Goal: Information Seeking & Learning: Check status

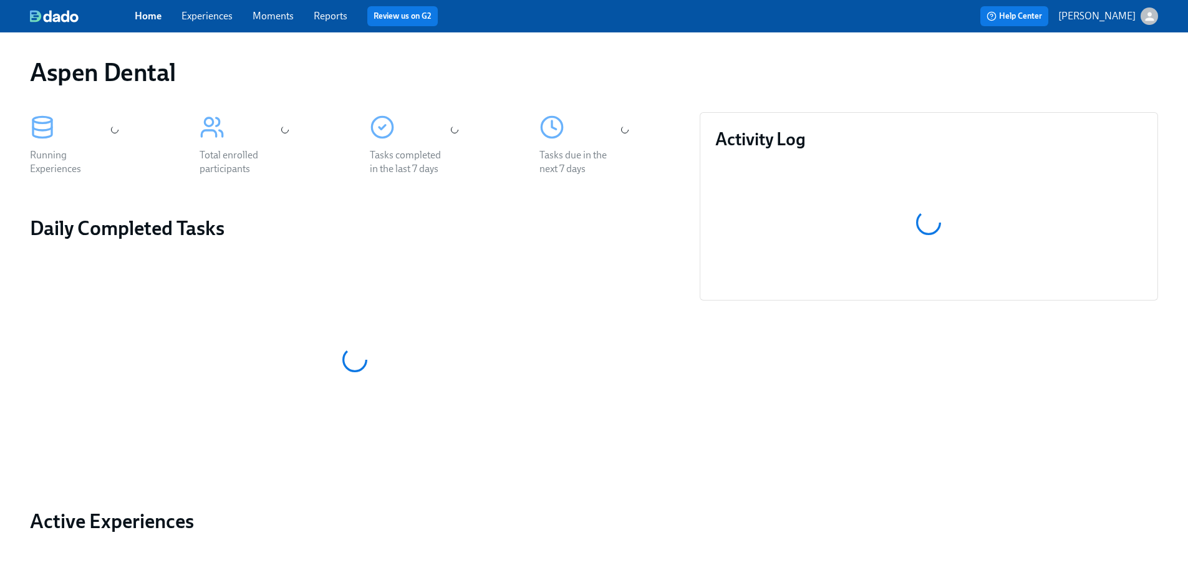
click at [337, 20] on link "Reports" at bounding box center [331, 16] width 34 height 12
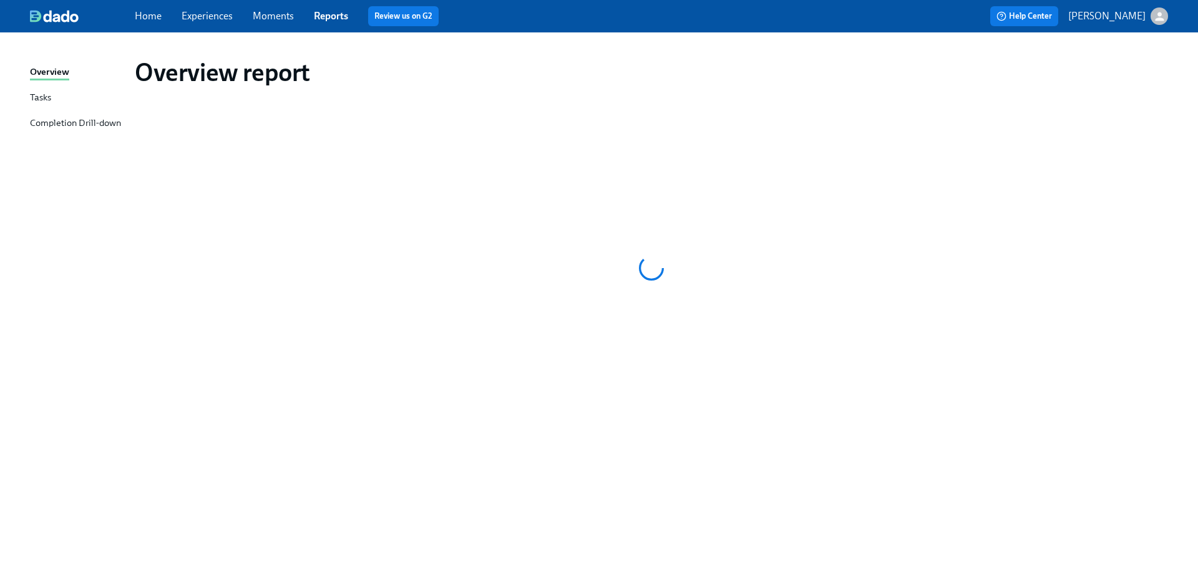
click at [65, 121] on div "Completion Drill-down" at bounding box center [75, 124] width 91 height 16
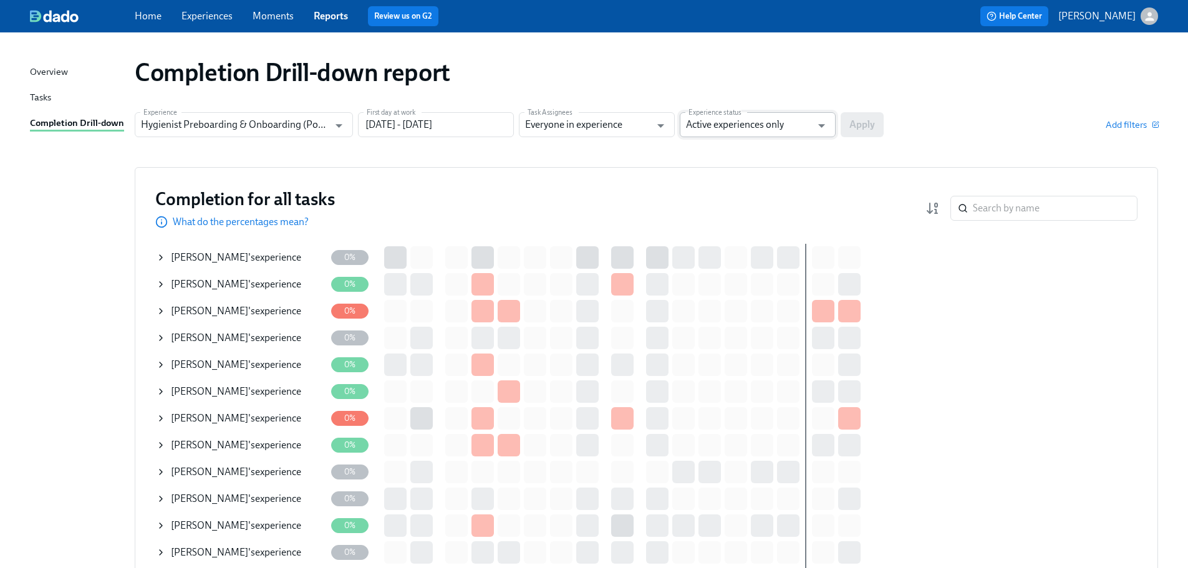
click at [733, 125] on input "Active experiences only" at bounding box center [748, 124] width 125 height 25
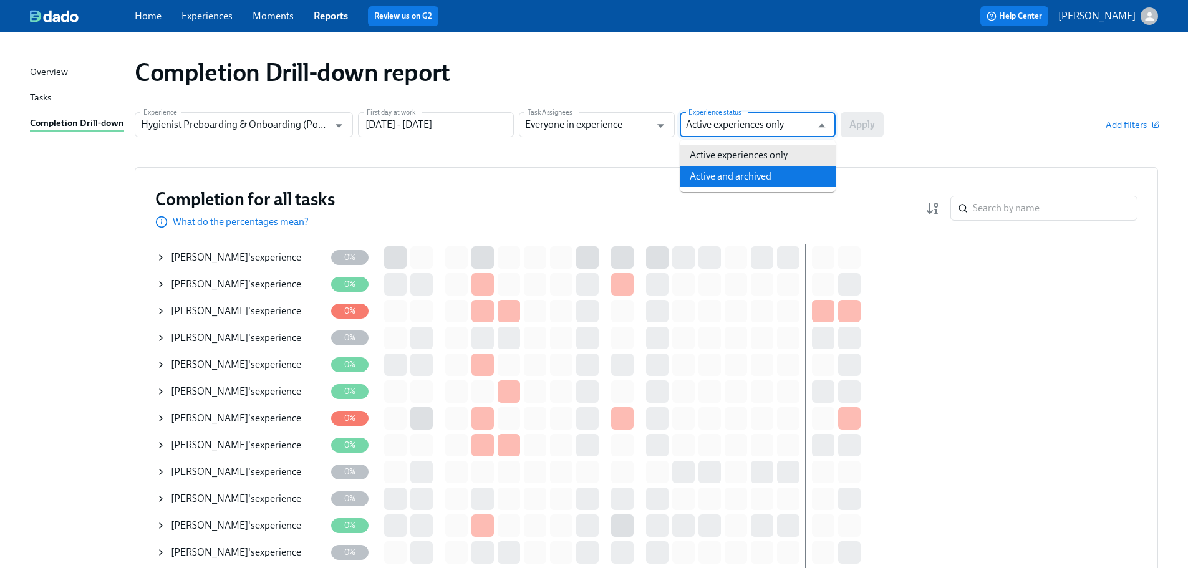
click at [763, 182] on li "Active and archived" at bounding box center [758, 176] width 156 height 21
type input "Active and archived"
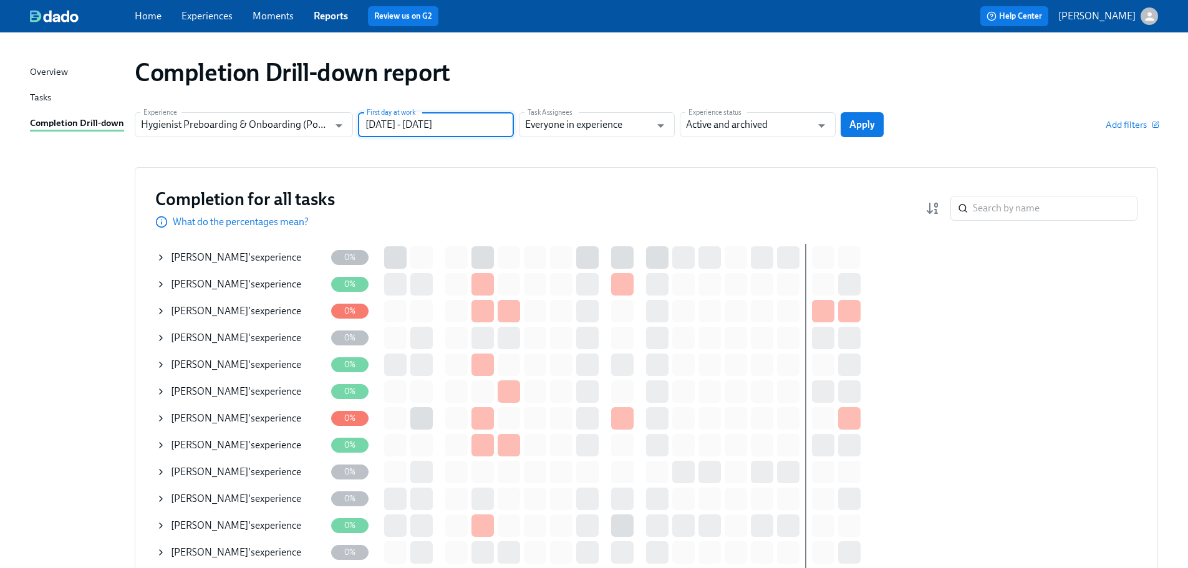
click at [498, 131] on input "[DATE] - [DATE]" at bounding box center [436, 124] width 156 height 25
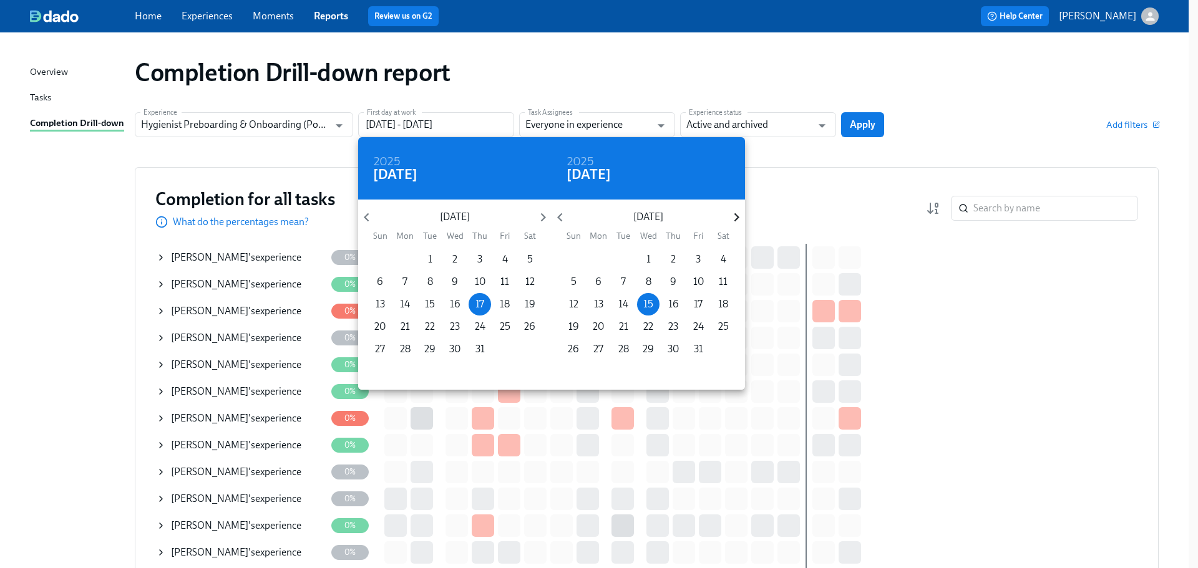
click at [733, 216] on icon "button" at bounding box center [736, 217] width 17 height 17
click at [572, 374] on p "30" at bounding box center [573, 372] width 11 height 14
type input "[DATE] - [DATE]"
click at [893, 158] on div at bounding box center [599, 284] width 1198 height 568
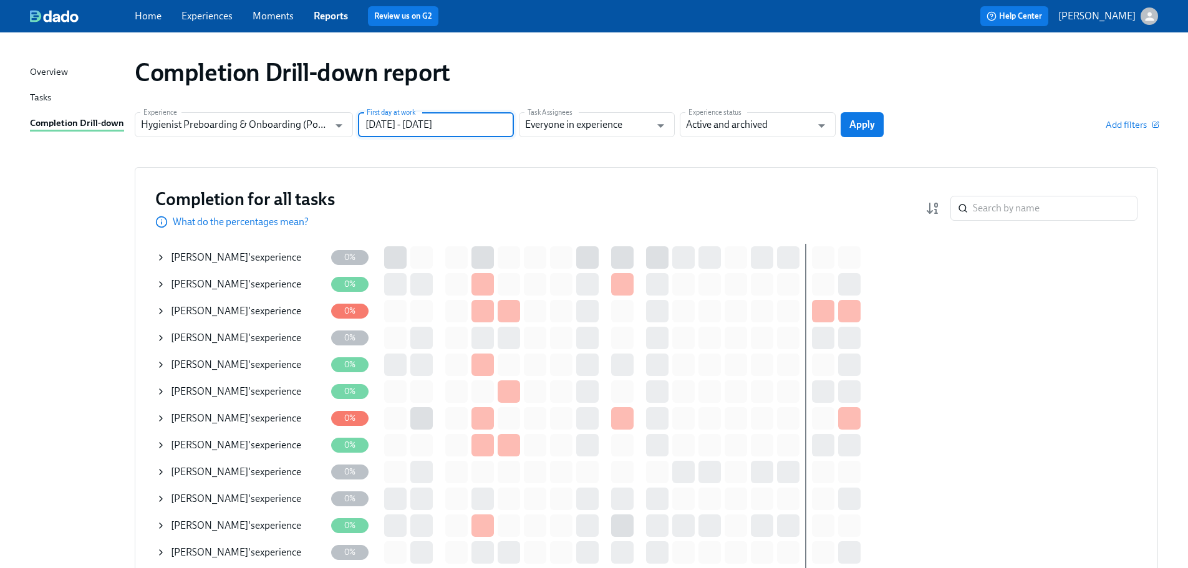
click at [871, 129] on span "Apply" at bounding box center [863, 125] width 26 height 12
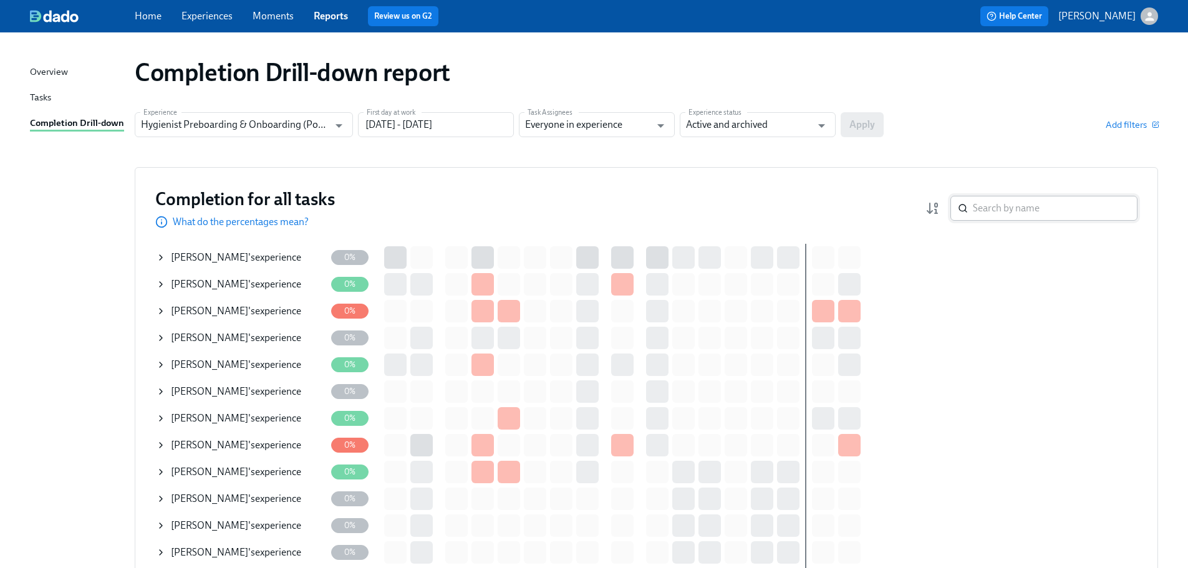
click at [984, 200] on input "search" at bounding box center [1055, 208] width 165 height 25
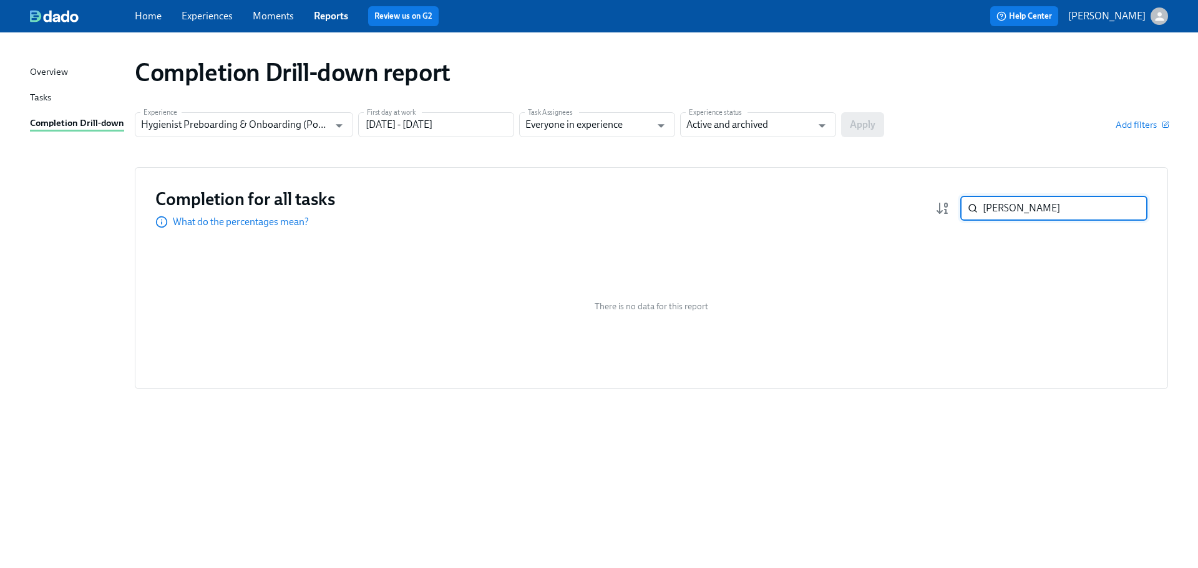
type input "[PERSON_NAME]"
